Goal: Information Seeking & Learning: Learn about a topic

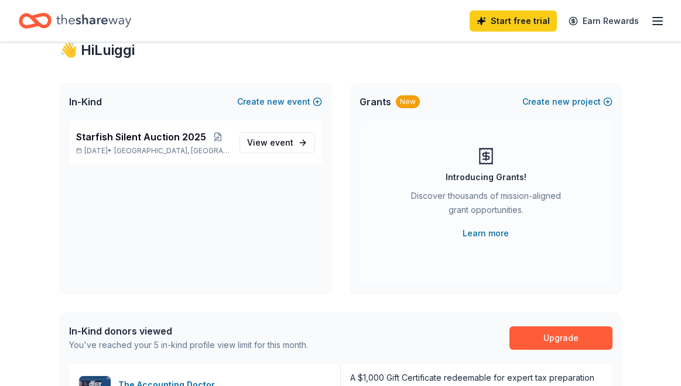
scroll to position [37, 0]
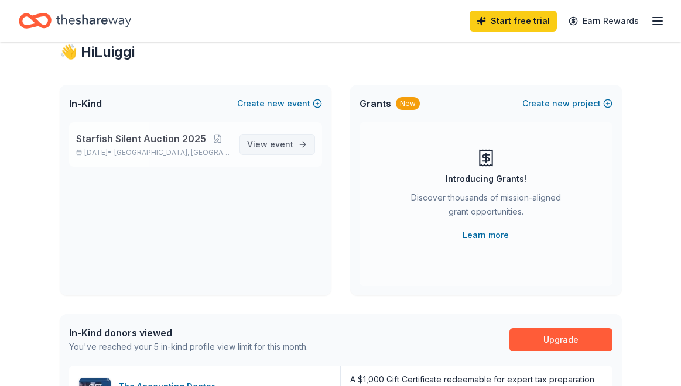
click at [276, 153] on link "View event" at bounding box center [277, 144] width 76 height 21
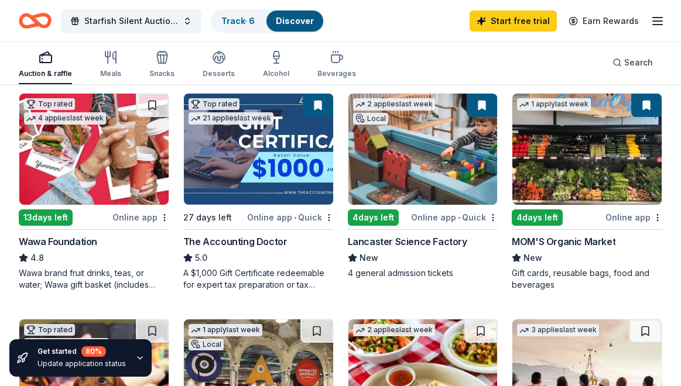
scroll to position [349, 0]
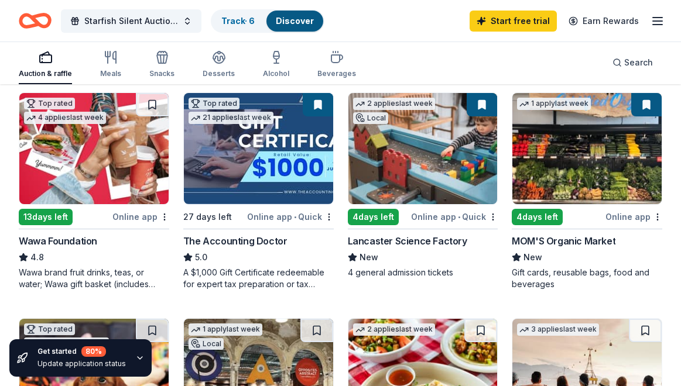
click at [432, 67] on div "Auction & raffle Meals Snacks Desserts Alcohol Beverages Search" at bounding box center [340, 62] width 643 height 43
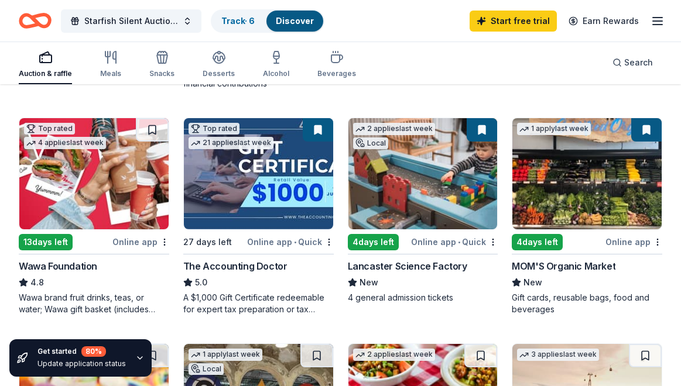
scroll to position [325, 0]
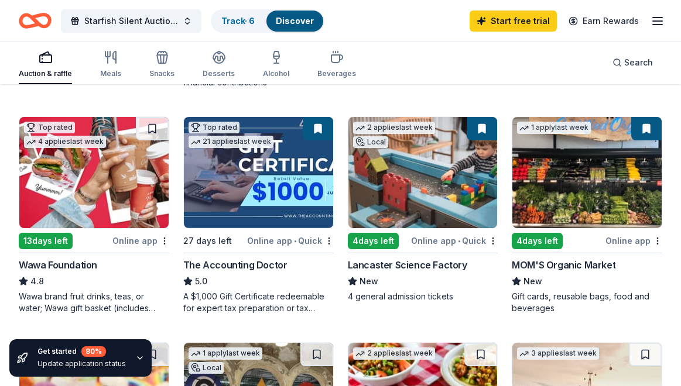
click at [407, 152] on img at bounding box center [422, 172] width 149 height 111
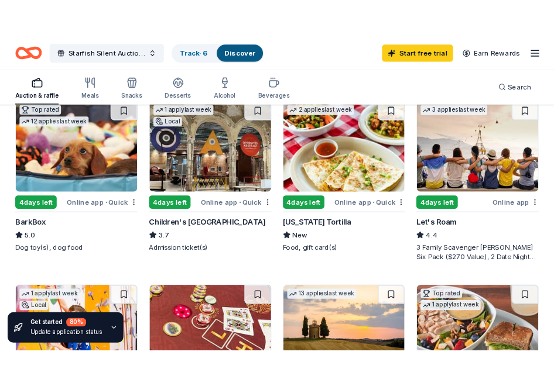
scroll to position [589, 0]
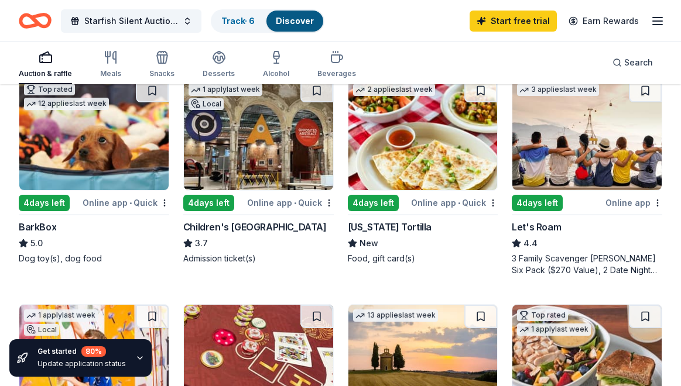
drag, startPoint x: 182, startPoint y: 226, endPoint x: 333, endPoint y: 225, distance: 150.5
click at [333, 226] on div "Local 4 days left Online app • Quick AACA Museum New Admission tickets 4 applie…" at bounding box center [340, 177] width 643 height 1102
drag, startPoint x: 170, startPoint y: 224, endPoint x: 330, endPoint y: 226, distance: 159.3
click at [331, 228] on div "Local 4 days left Online app • Quick AACA Museum New Admission tickets 4 applie…" at bounding box center [340, 177] width 643 height 1102
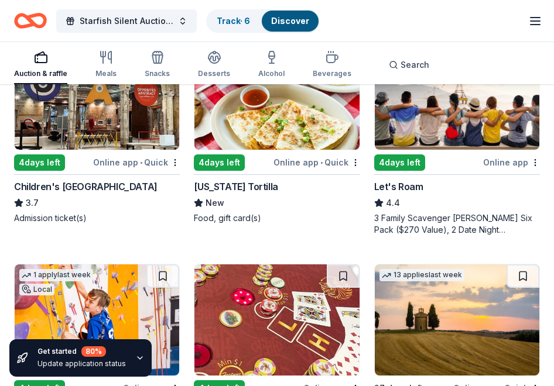
scroll to position [855, 0]
